Goal: Check status: Check status

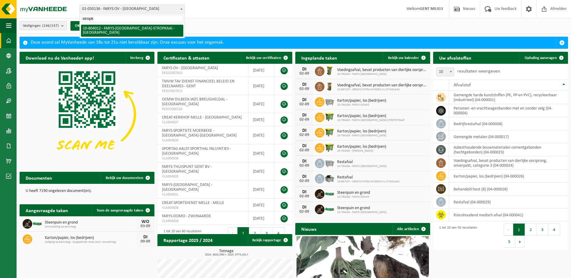
type input "stropk"
select select "34324"
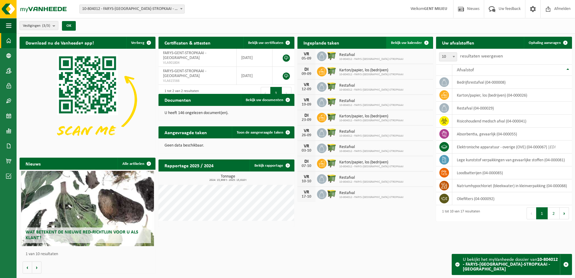
click at [400, 47] on link "Bekijk uw kalender" at bounding box center [409, 43] width 46 height 12
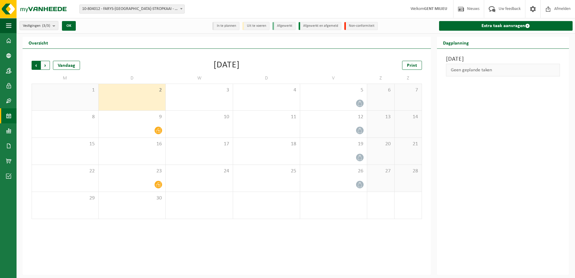
click at [43, 63] on span "Volgende" at bounding box center [45, 65] width 9 height 9
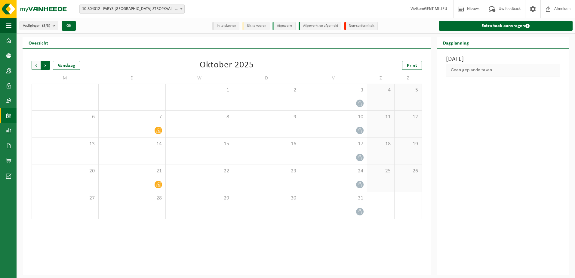
click at [37, 63] on span "Vorige" at bounding box center [36, 65] width 9 height 9
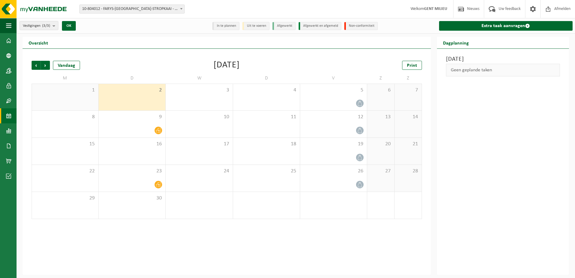
click at [37, 63] on span "Vorige" at bounding box center [36, 65] width 9 height 9
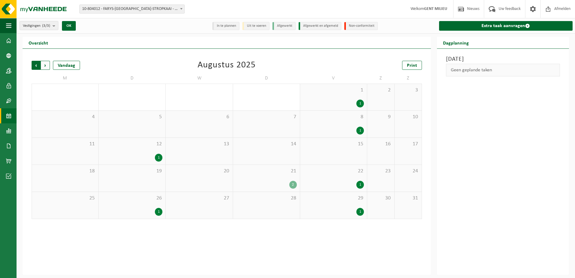
click at [42, 65] on span "Volgende" at bounding box center [45, 65] width 9 height 9
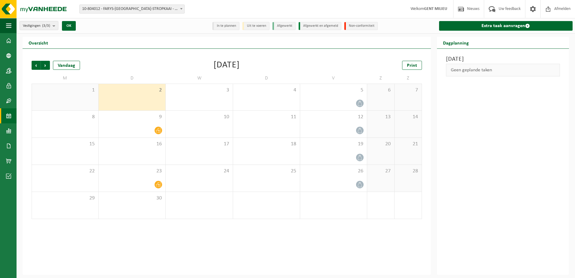
click at [42, 65] on span "Volgende" at bounding box center [45, 65] width 9 height 9
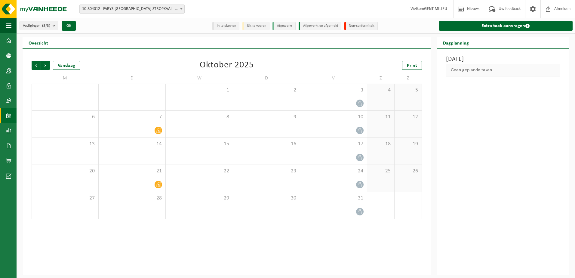
click at [42, 65] on span "Volgende" at bounding box center [45, 65] width 9 height 9
